Goal: Information Seeking & Learning: Learn about a topic

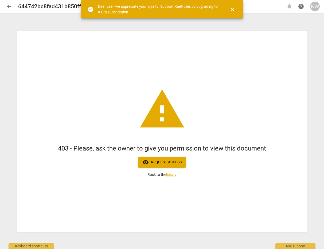
click at [316, 5] on div "KW" at bounding box center [315, 7] width 10 height 10
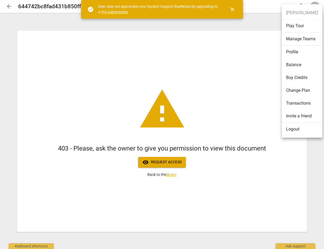
click at [294, 130] on li "Logout" at bounding box center [301, 129] width 41 height 13
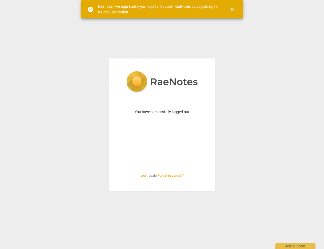
click at [143, 177] on link "Login" at bounding box center [144, 176] width 8 height 4
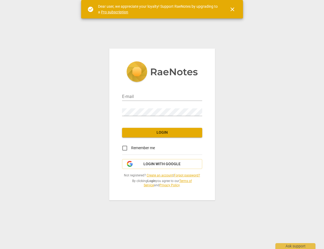
type input "kelly@coachacademy.com"
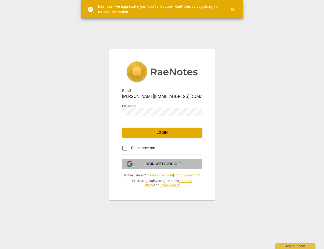
click at [151, 161] on span "Login with Google" at bounding box center [161, 163] width 37 height 5
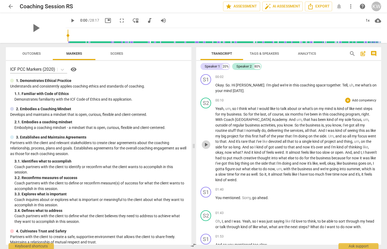
click at [207, 144] on span "play_arrow" at bounding box center [206, 144] width 6 height 6
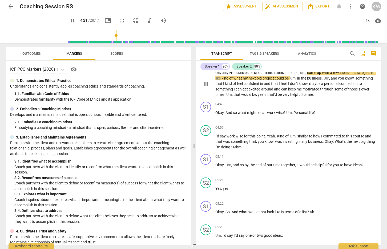
scroll to position [416, 0]
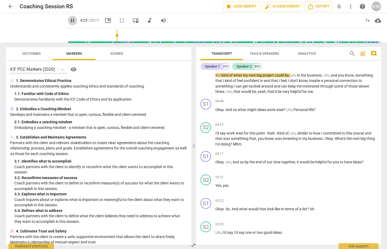
drag, startPoint x: 66, startPoint y: 19, endPoint x: 81, endPoint y: 16, distance: 15.5
click at [69, 18] on span "pause" at bounding box center [72, 20] width 6 height 6
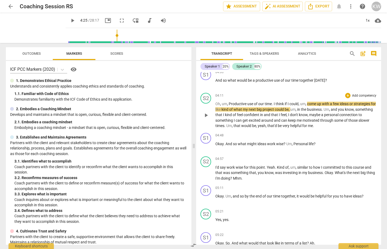
scroll to position [387, 0]
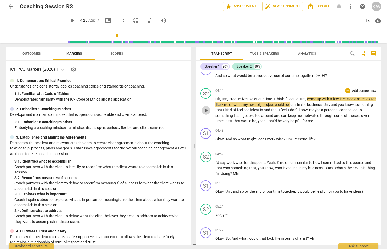
click at [206, 111] on span "play_arrow" at bounding box center [206, 110] width 6 height 6
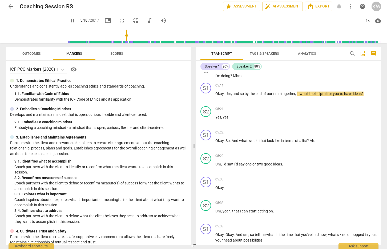
scroll to position [485, 0]
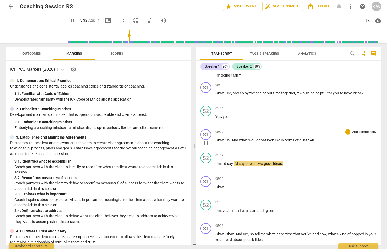
drag, startPoint x: 206, startPoint y: 142, endPoint x: 210, endPoint y: 142, distance: 3.2
click at [207, 142] on span "pause" at bounding box center [206, 143] width 6 height 6
drag, startPoint x: 309, startPoint y: 141, endPoint x: 232, endPoint y: 139, distance: 76.8
click at [232, 139] on p "Okay . So . And what would that look like in terms of a list ? Ah ." at bounding box center [297, 140] width 162 height 6
copy p "And what would that look like in terms of a list ?"
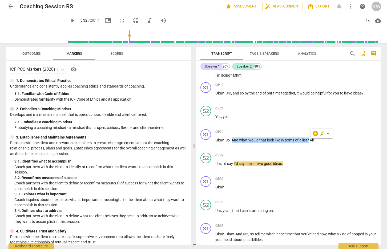
click at [69, 19] on span "play_arrow" at bounding box center [72, 20] width 6 height 6
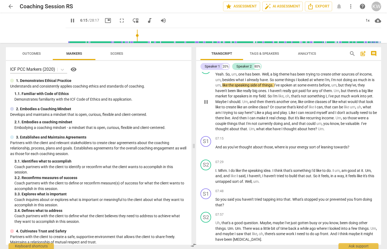
click at [206, 102] on span "pause" at bounding box center [206, 102] width 6 height 6
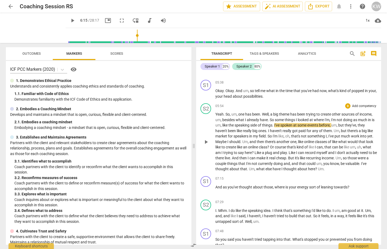
scroll to position [628, 0]
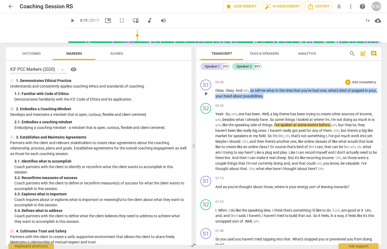
drag, startPoint x: 280, startPoint y: 97, endPoint x: 250, endPoint y: 92, distance: 30.4
click at [250, 92] on p "Okay . Okay . And um , so tell me what in the time that you've had now , what's…" at bounding box center [297, 93] width 162 height 11
copy p "so tell me what in the time that you've had now , what's kind of popped in your…"
click at [208, 142] on span "play_arrow" at bounding box center [206, 141] width 6 height 6
drag, startPoint x: 65, startPoint y: 20, endPoint x: 77, endPoint y: 28, distance: 14.1
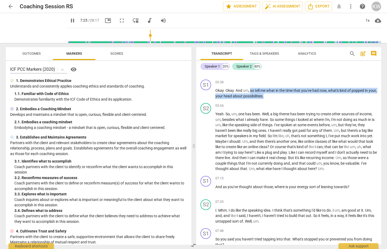
click at [69, 21] on span "pause" at bounding box center [72, 20] width 6 height 6
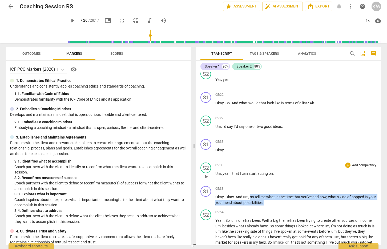
scroll to position [524, 0]
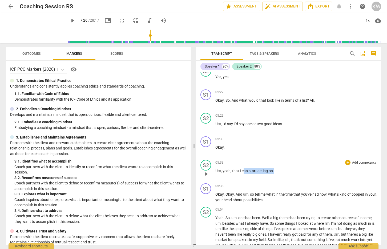
drag, startPoint x: 280, startPoint y: 172, endPoint x: 244, endPoint y: 172, distance: 35.5
click at [244, 172] on p "Um , yeah , that I can start acting on ." at bounding box center [297, 171] width 162 height 6
click at [309, 142] on div "05:33 + Add competency keyboard_arrow_right Okay ." at bounding box center [297, 145] width 162 height 19
click at [69, 19] on span "play_arrow" at bounding box center [72, 20] width 6 height 6
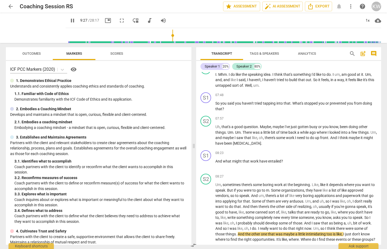
click at [69, 21] on span "pause" at bounding box center [72, 20] width 6 height 6
type input "568"
